Goal: Find specific page/section: Find specific page/section

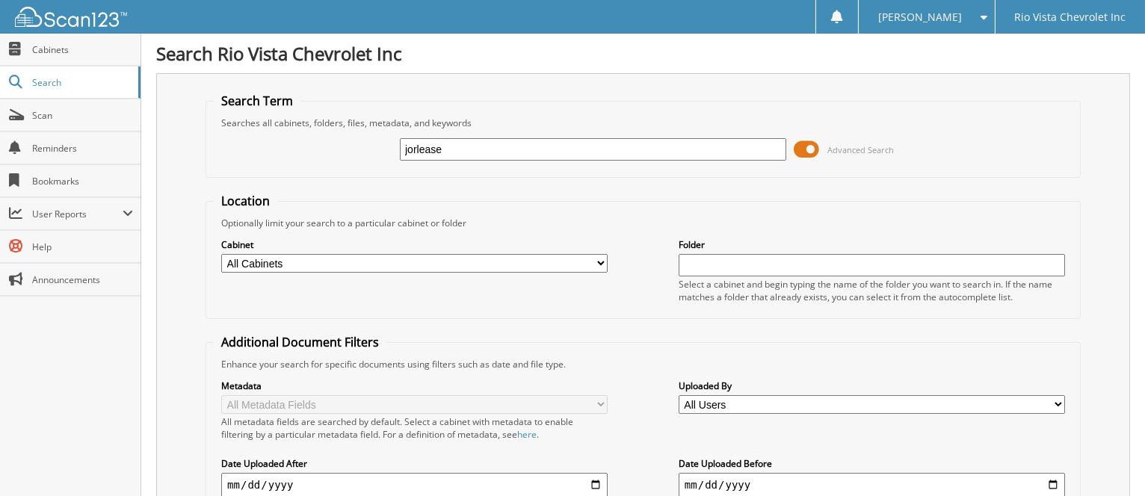
type input "jorlease"
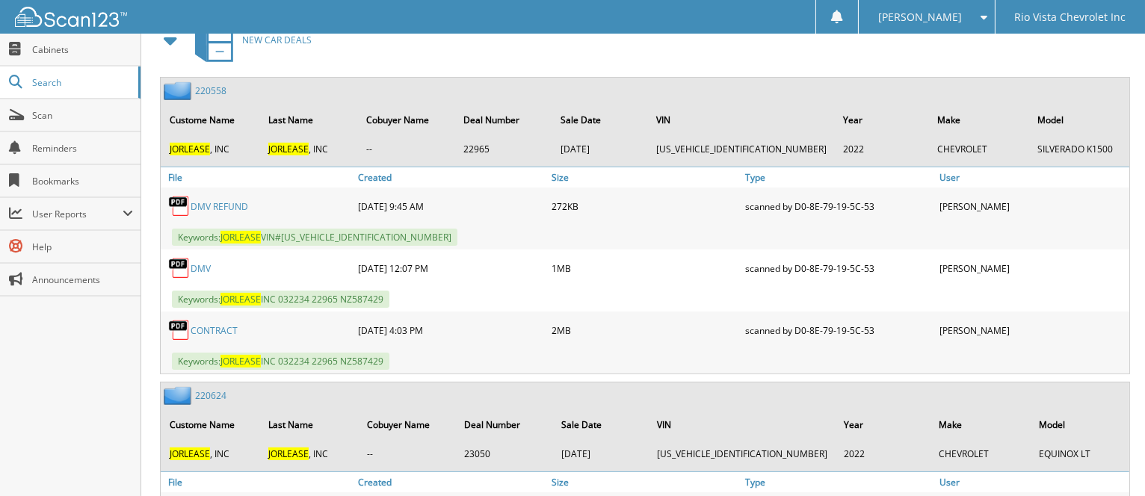
scroll to position [697, 0]
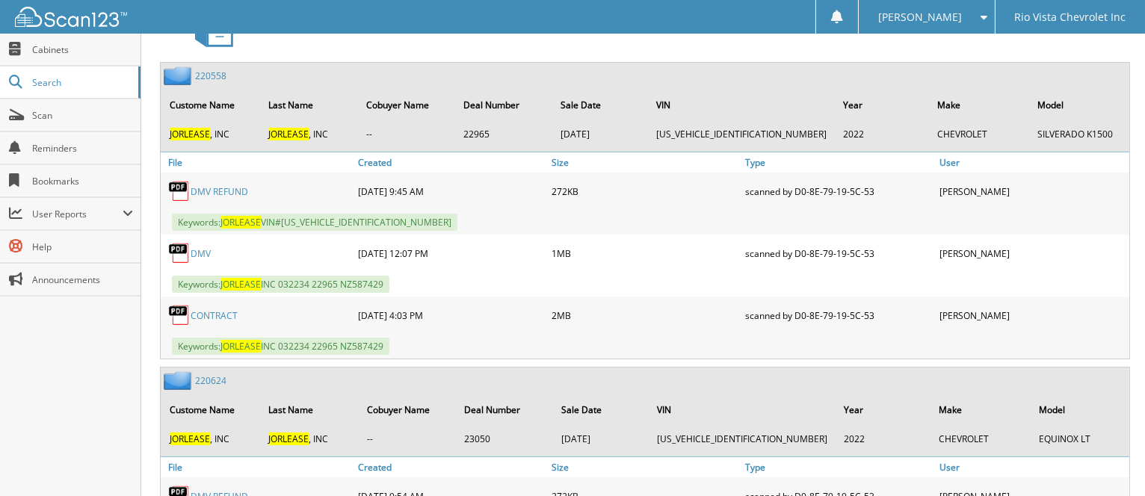
click at [195, 260] on link "DMV" at bounding box center [201, 253] width 20 height 13
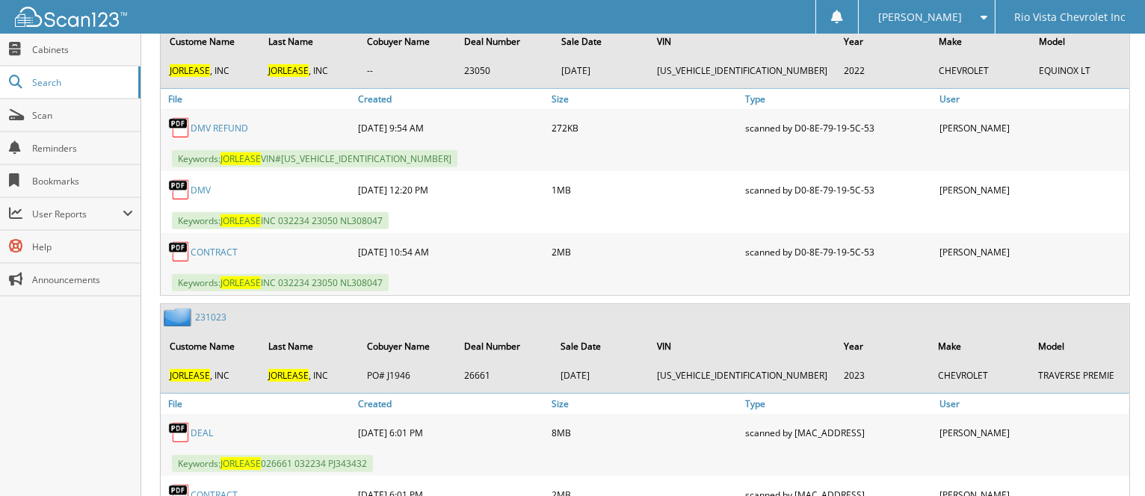
scroll to position [1096, 0]
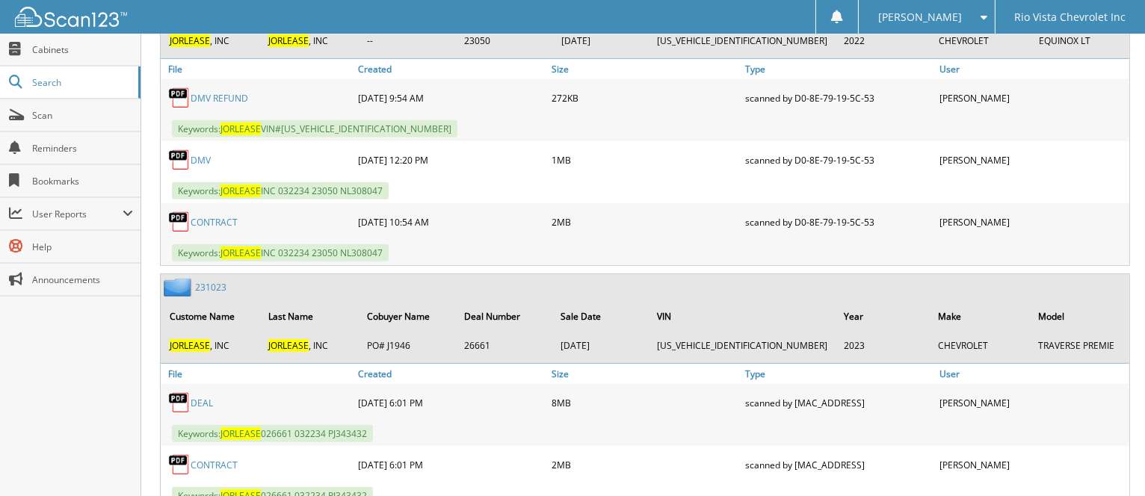
click at [203, 167] on link "DMV" at bounding box center [201, 160] width 20 height 13
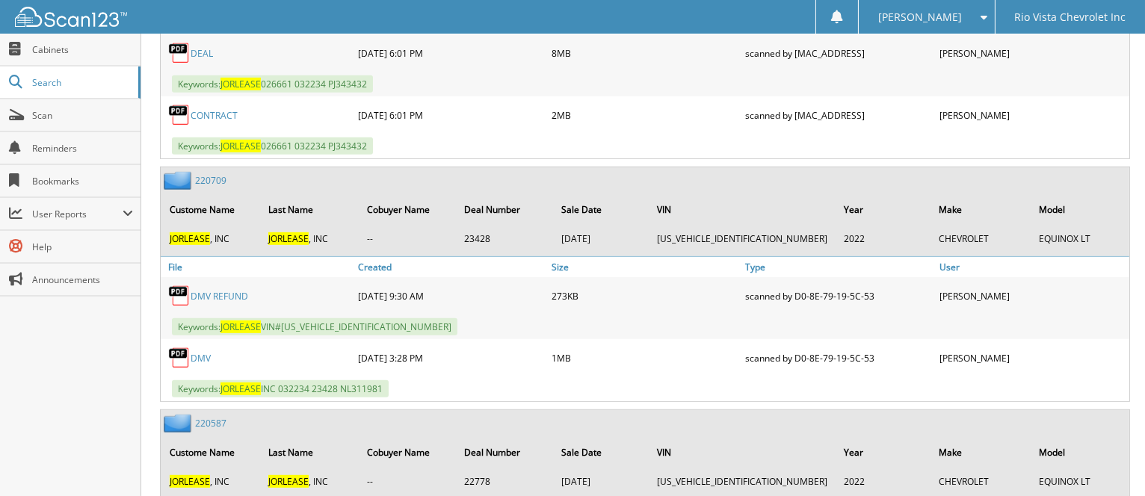
scroll to position [1627, 0]
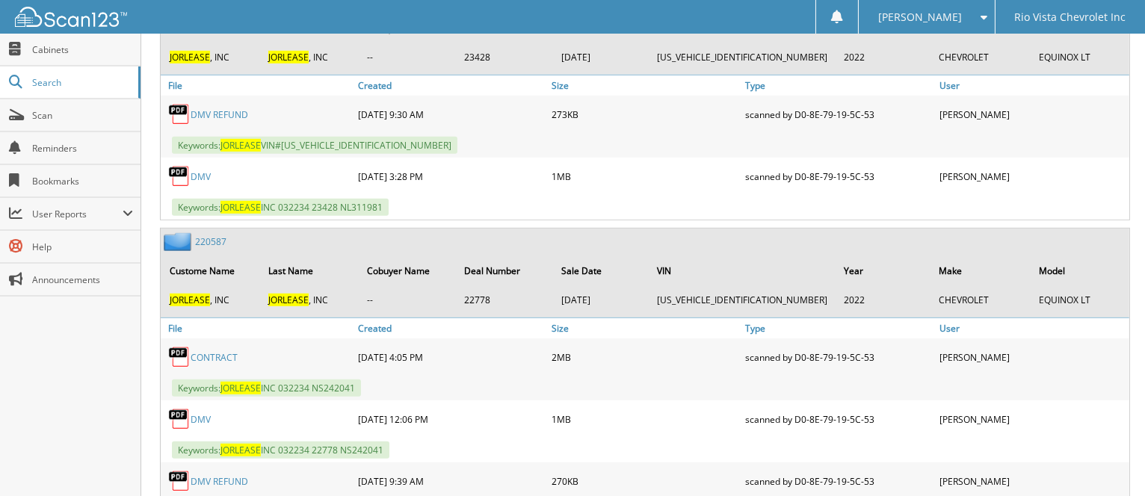
click at [196, 183] on link "DMV" at bounding box center [201, 176] width 20 height 13
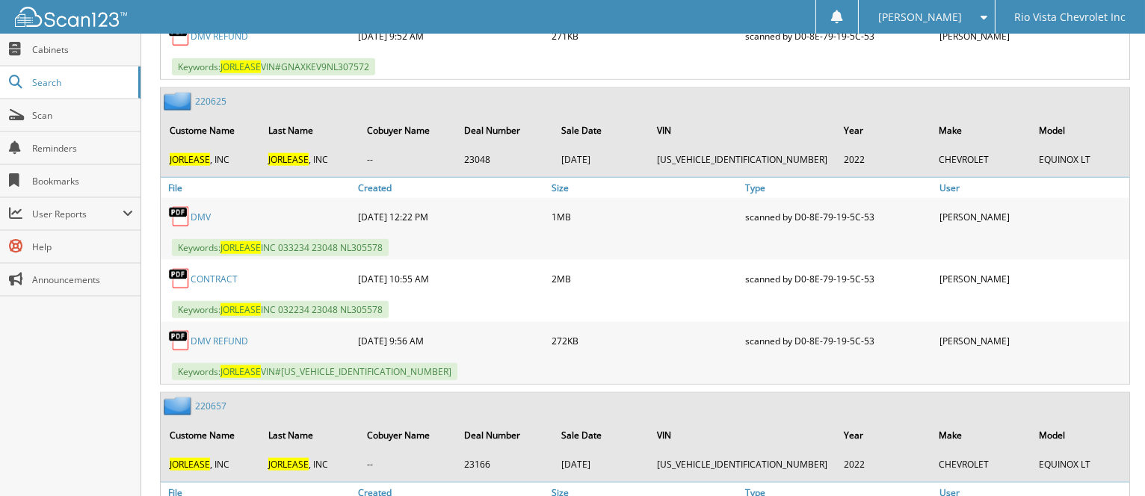
scroll to position [2823, 0]
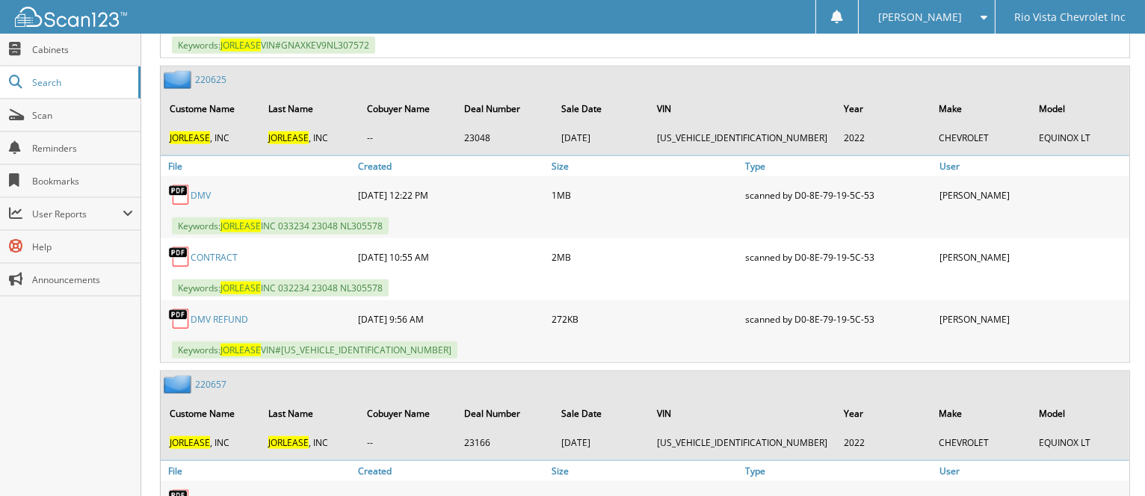
click at [198, 202] on link "DMV" at bounding box center [201, 195] width 20 height 13
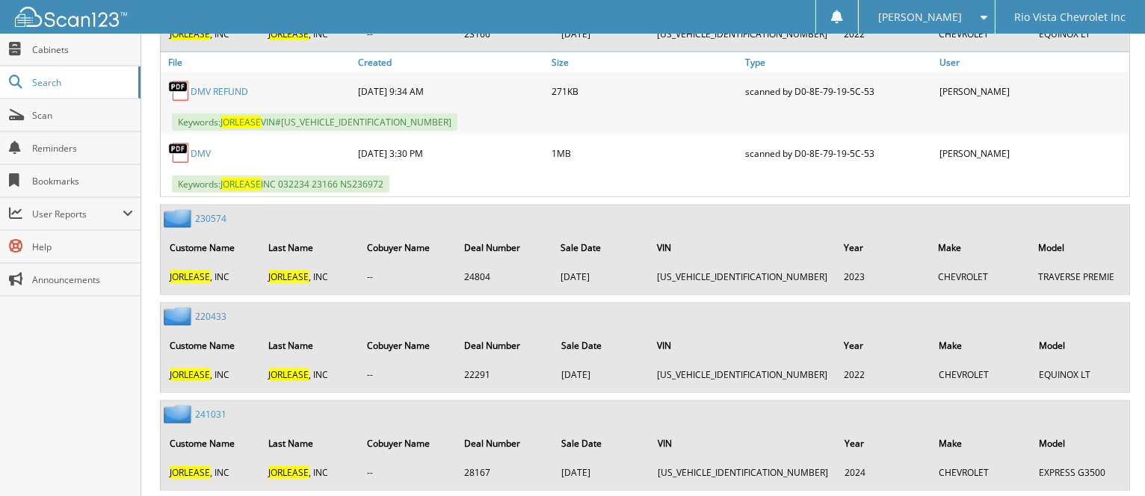
scroll to position [3122, 0]
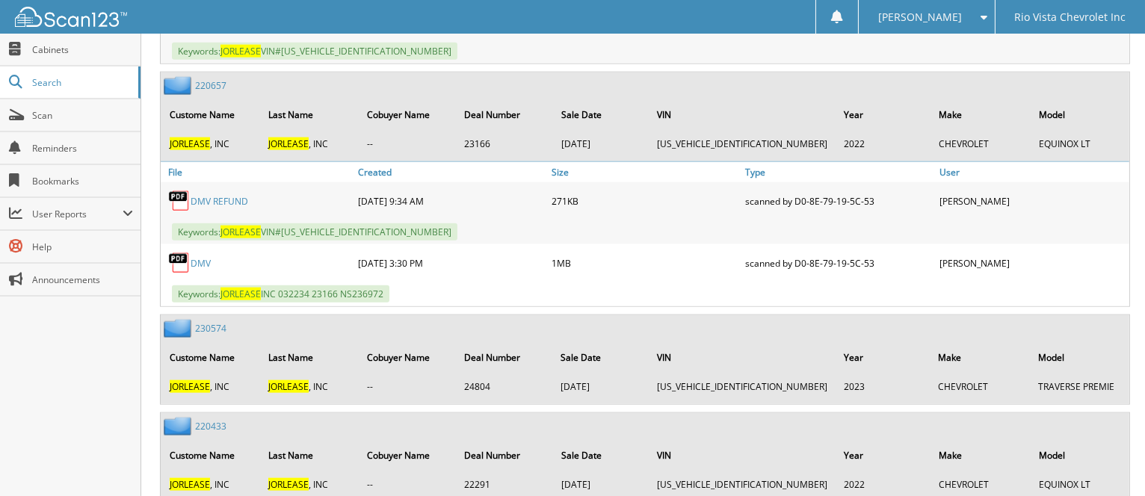
click at [198, 270] on link "DMV" at bounding box center [201, 263] width 20 height 13
